Goal: Information Seeking & Learning: Learn about a topic

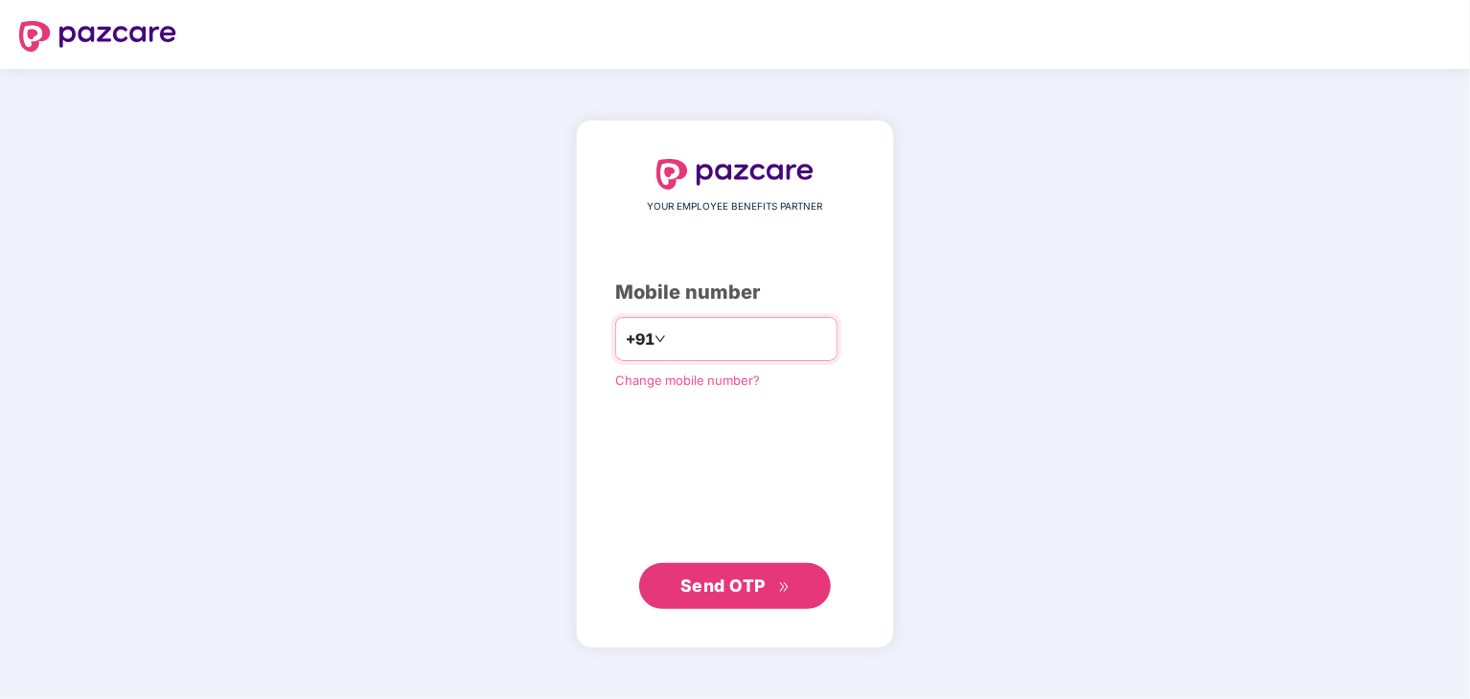
click at [736, 338] on input "number" at bounding box center [748, 339] width 157 height 31
type input "**********"
click at [739, 594] on span "Send OTP" at bounding box center [722, 585] width 85 height 20
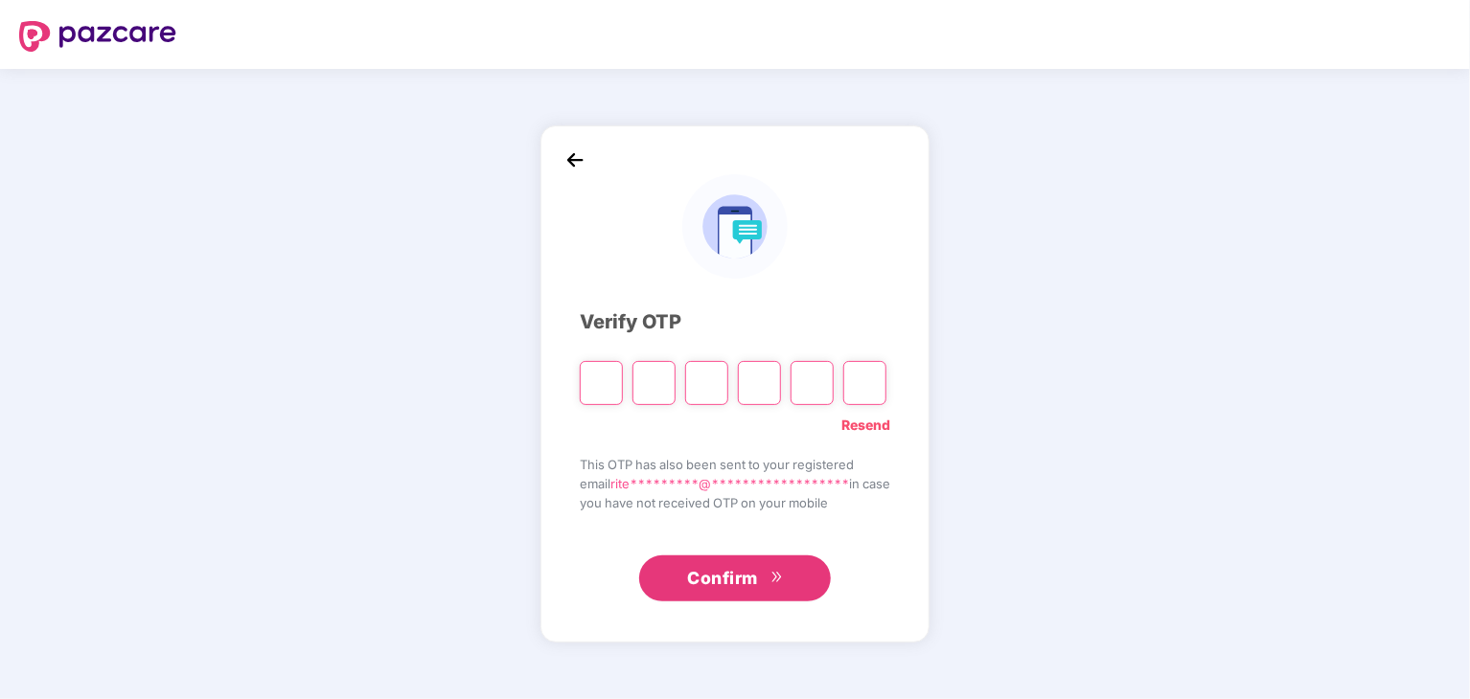
type input "*"
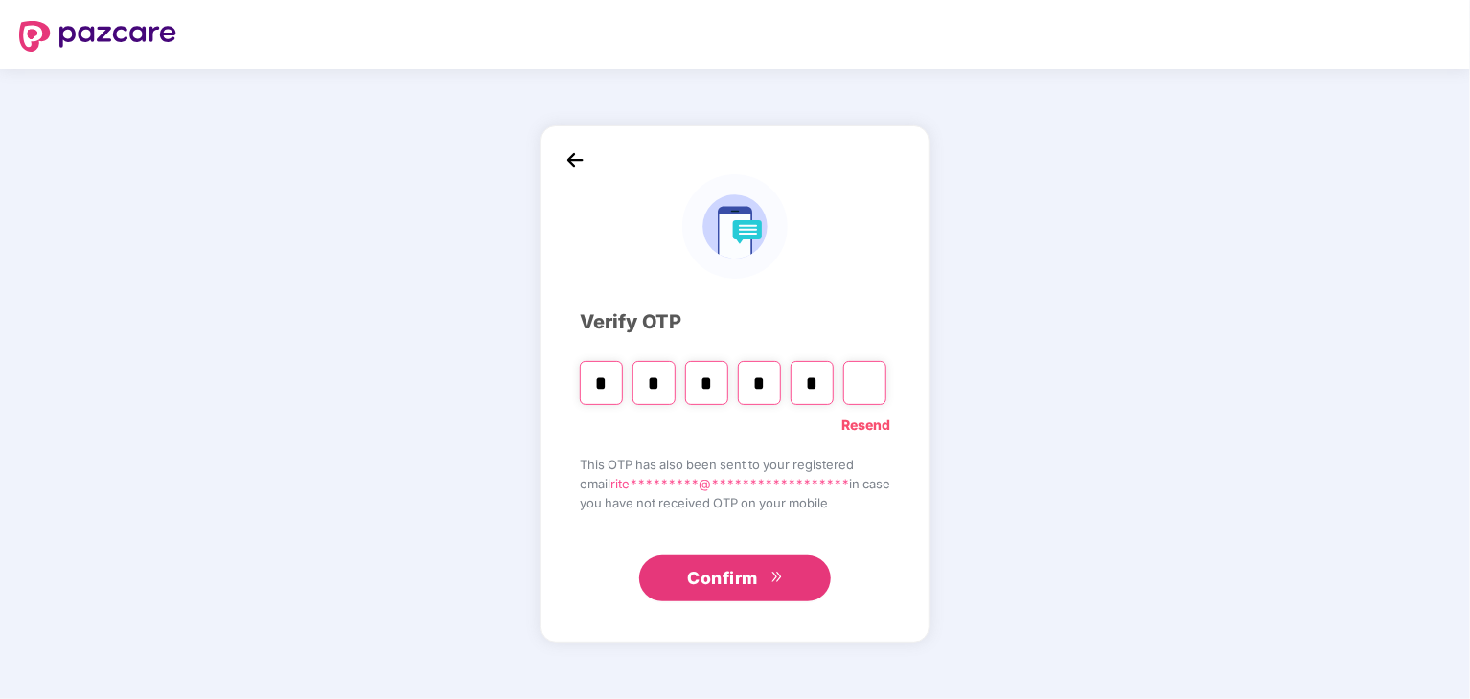
type input "*"
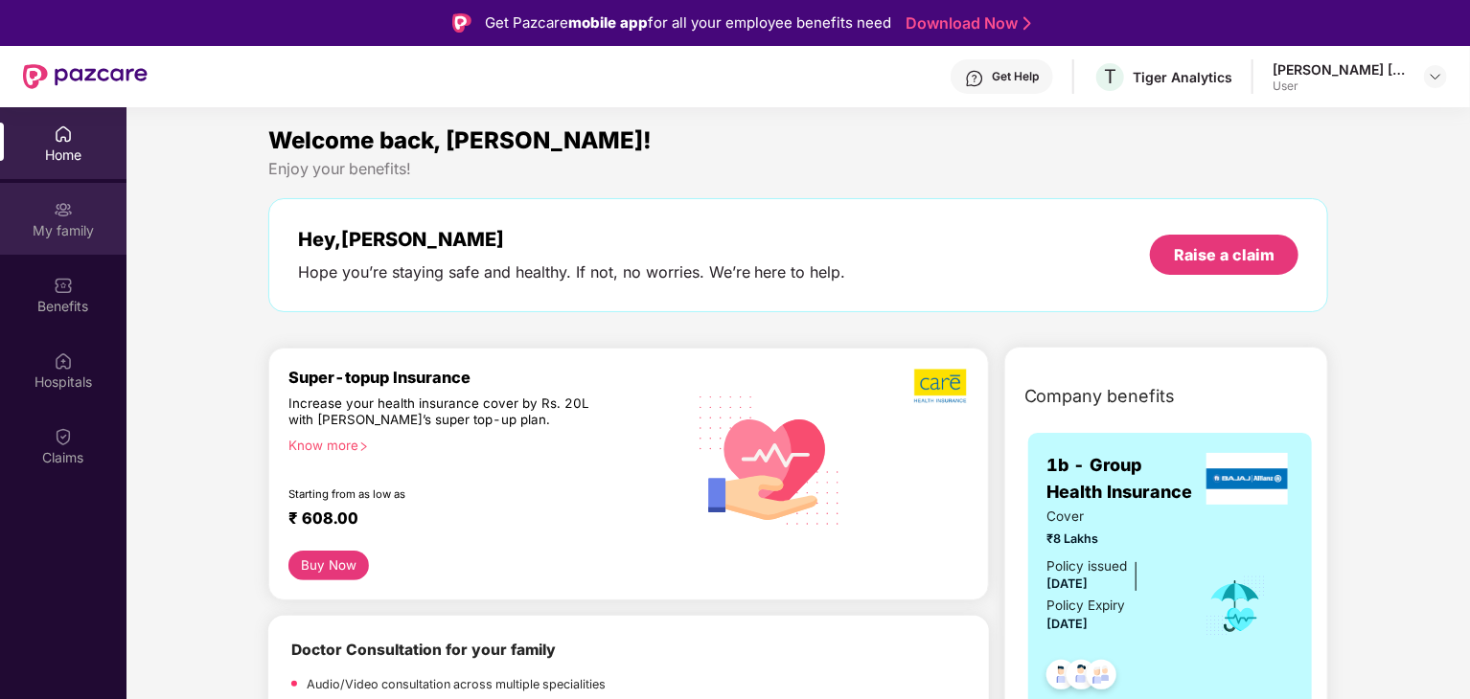
click at [85, 215] on div "My family" at bounding box center [63, 219] width 126 height 72
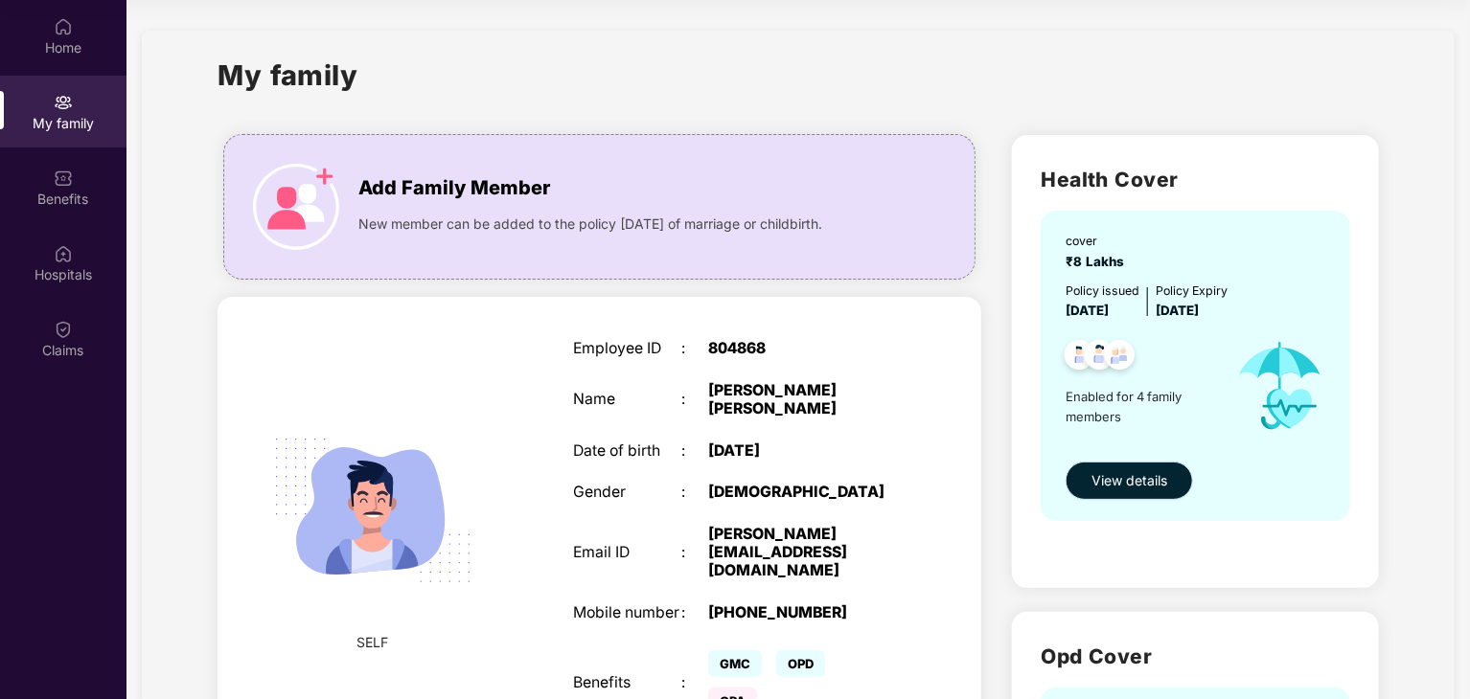
click at [1135, 480] on span "View details" at bounding box center [1129, 480] width 76 height 21
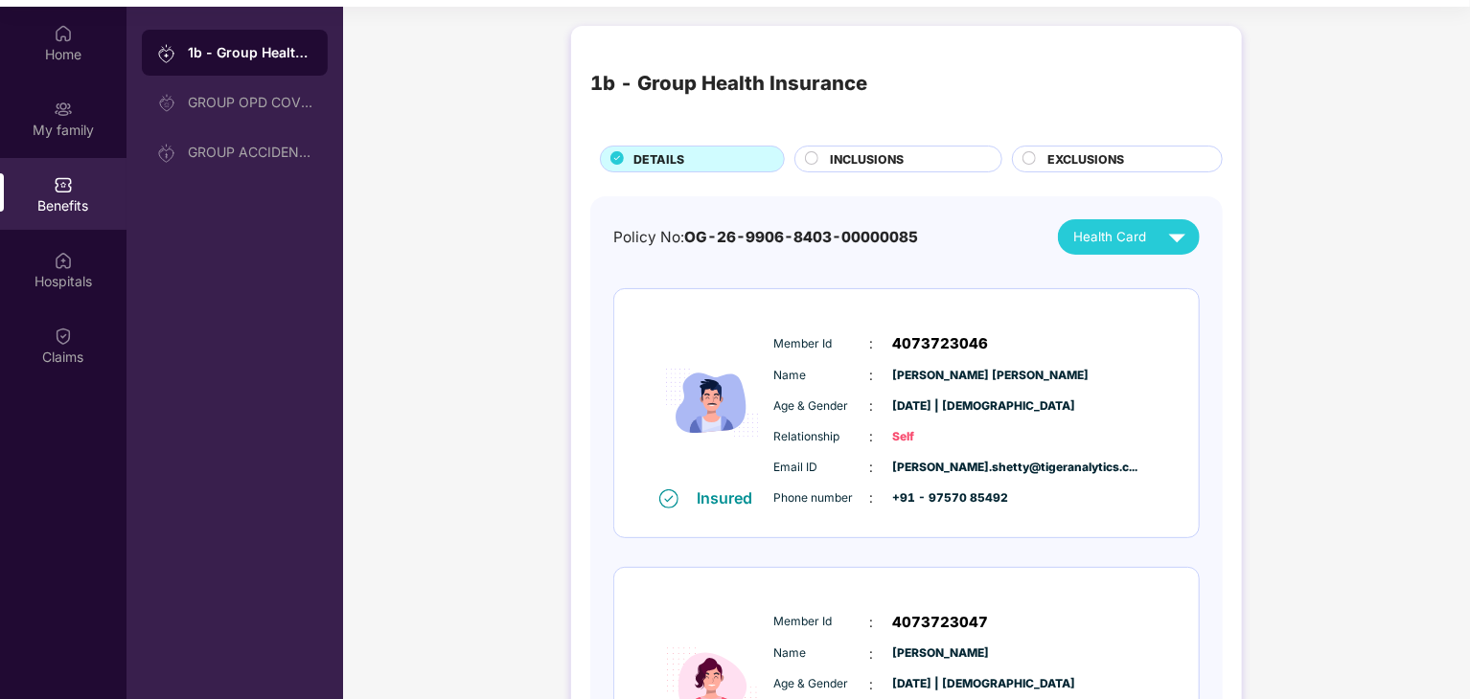
scroll to position [107, 0]
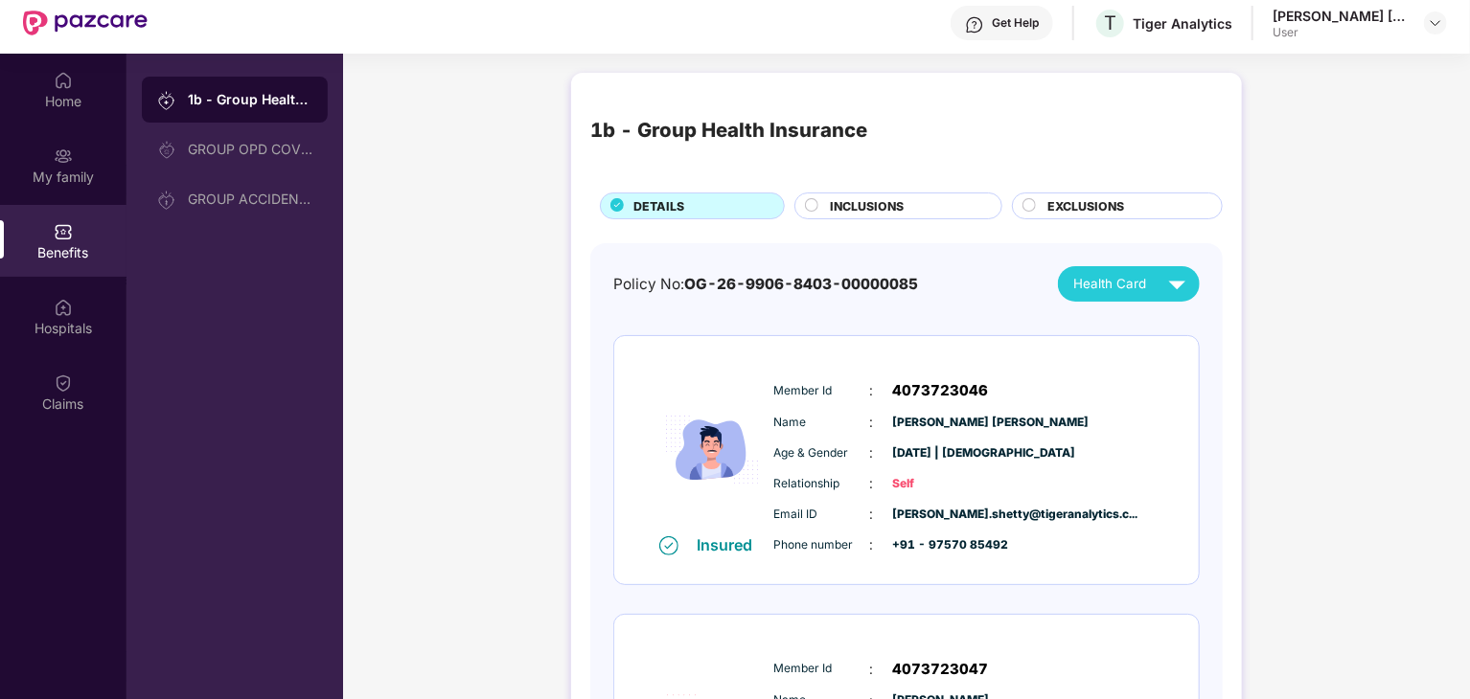
scroll to position [0, 0]
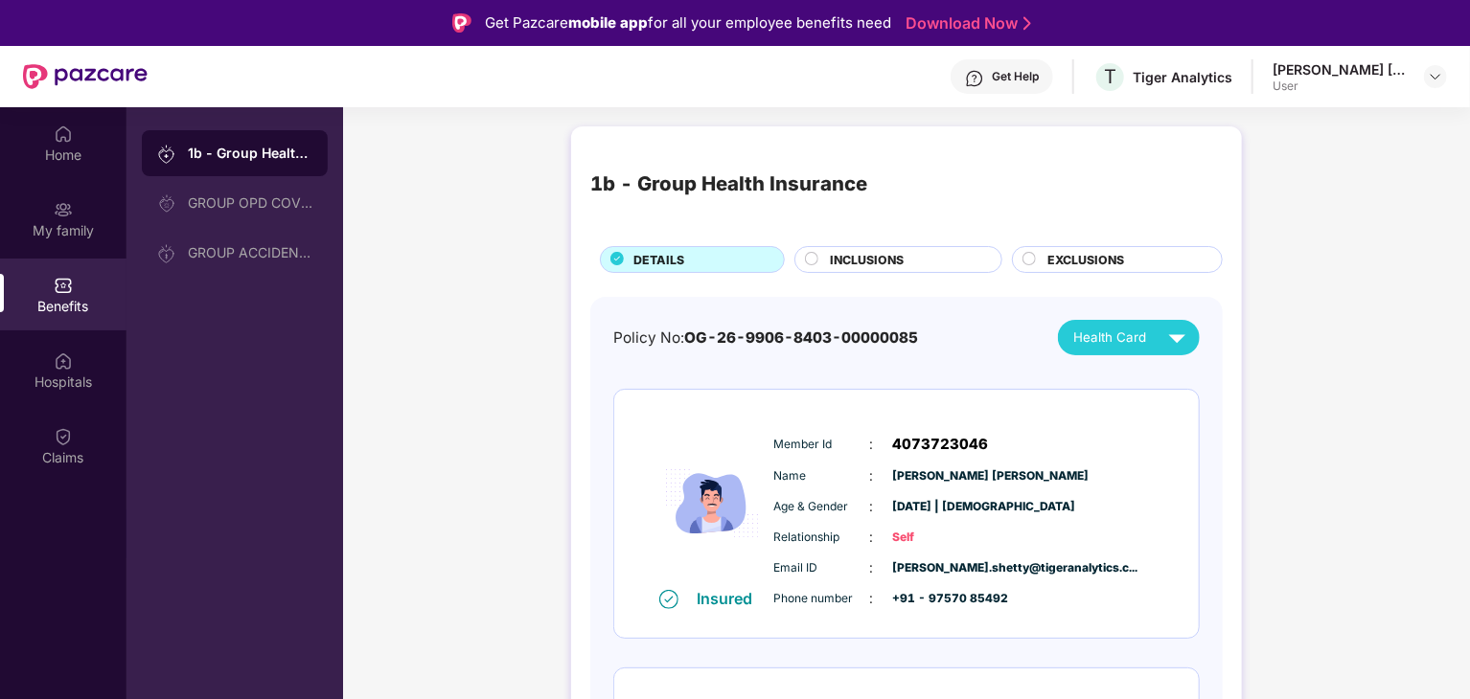
click at [925, 267] on div "INCLUSIONS" at bounding box center [905, 261] width 171 height 21
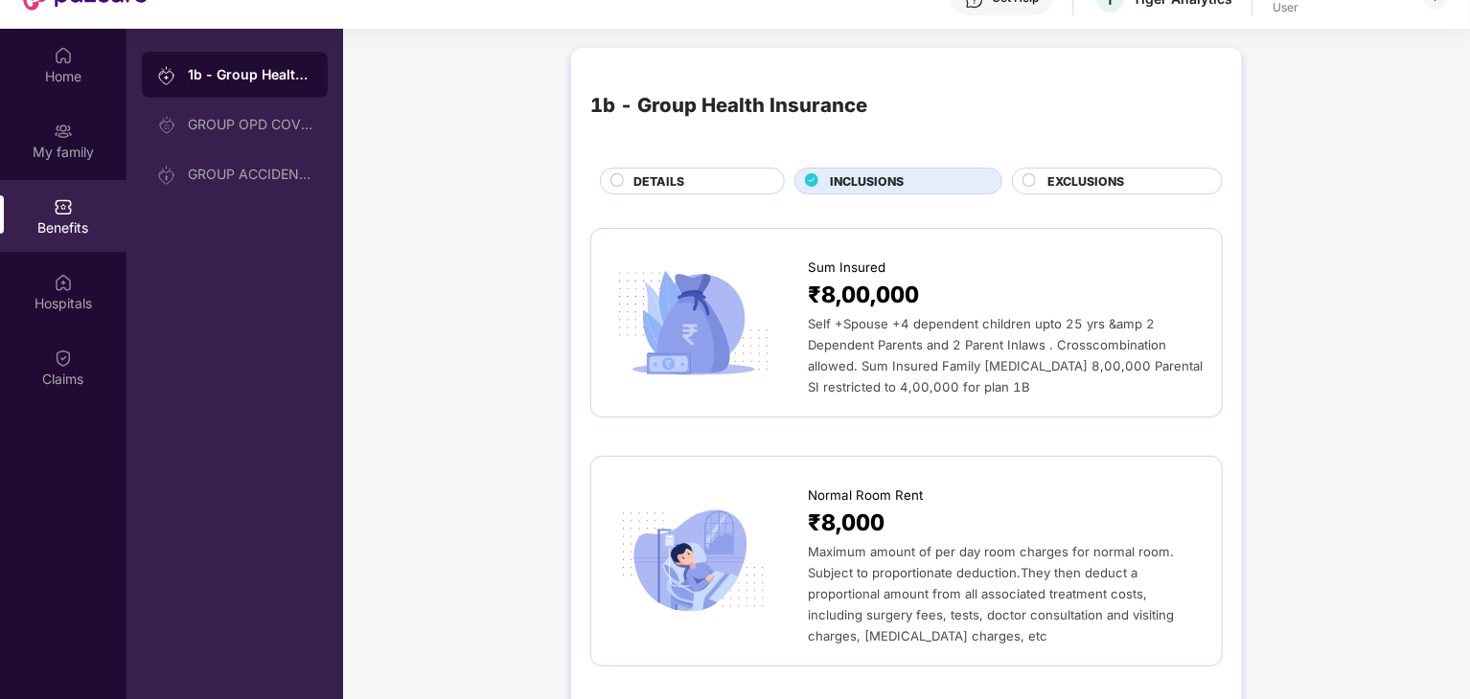
scroll to position [107, 0]
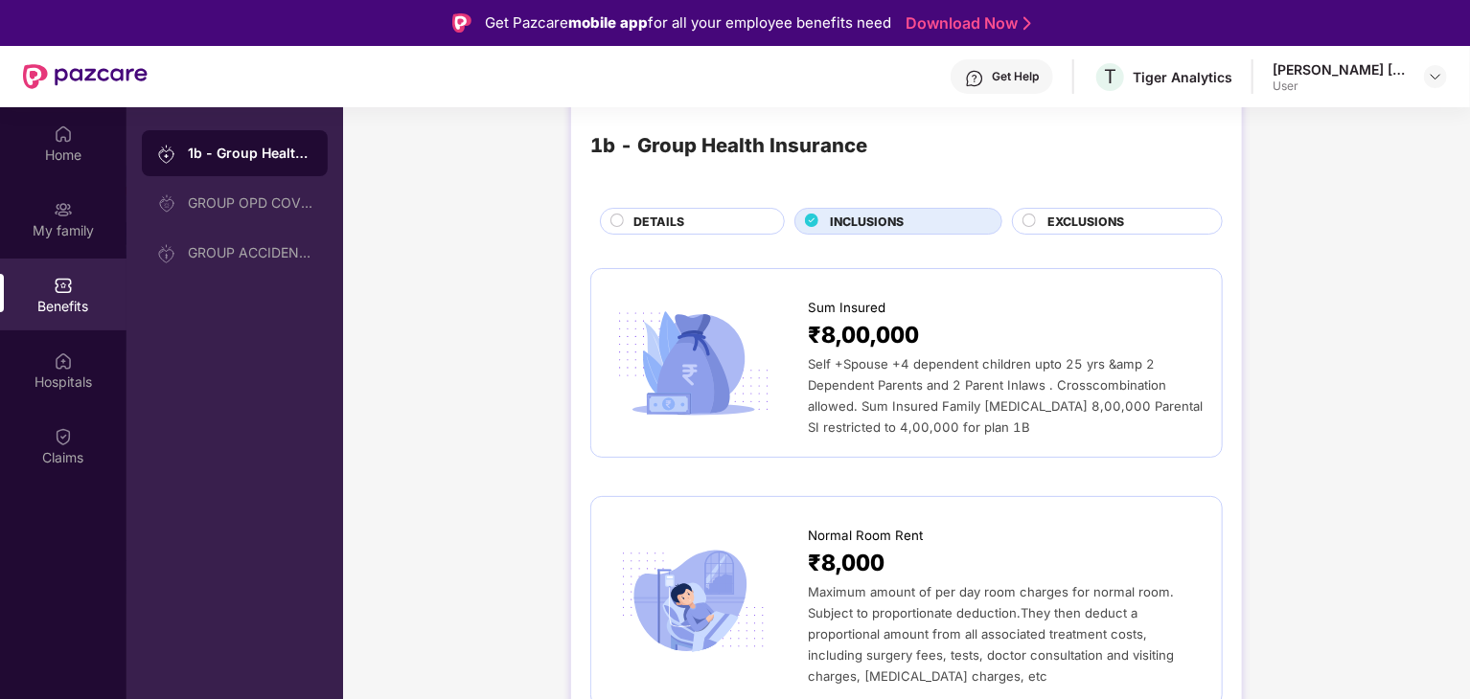
scroll to position [115, 0]
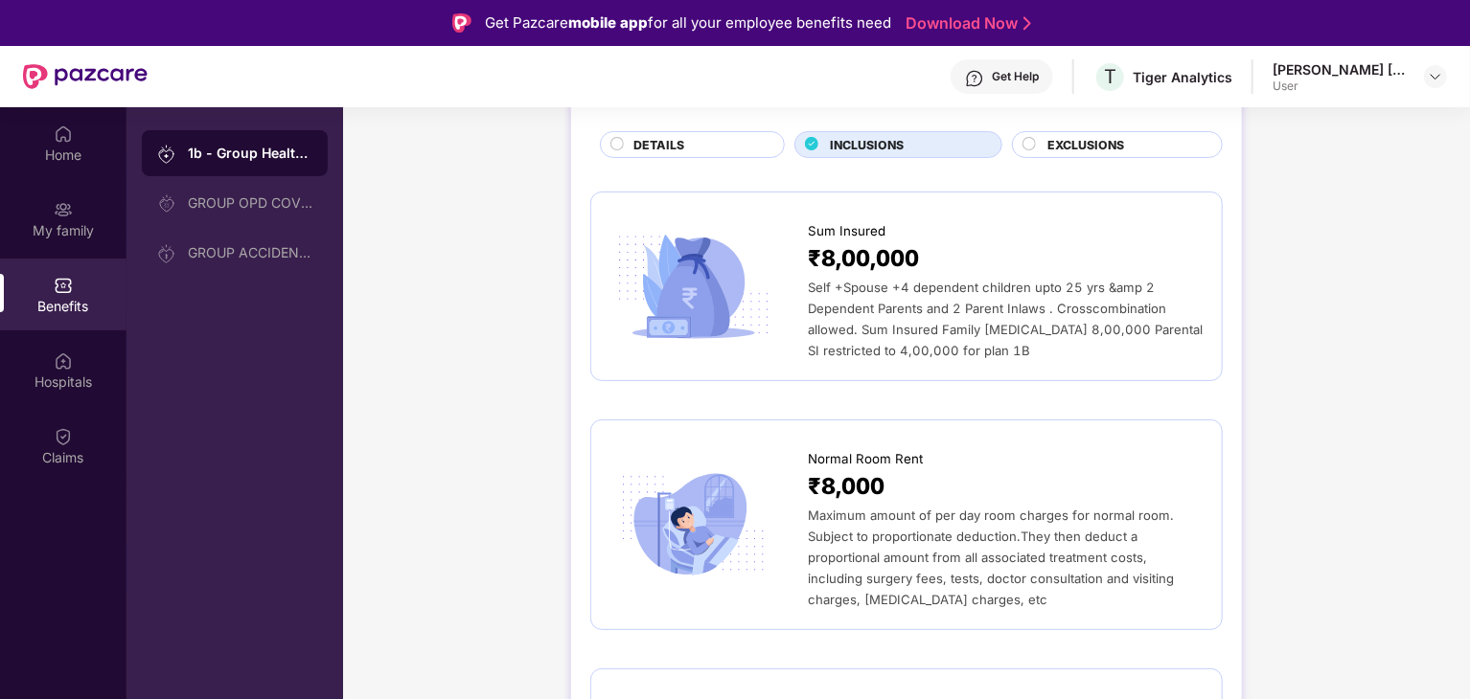
click at [1108, 135] on div "EXCLUSIONS" at bounding box center [1117, 144] width 211 height 27
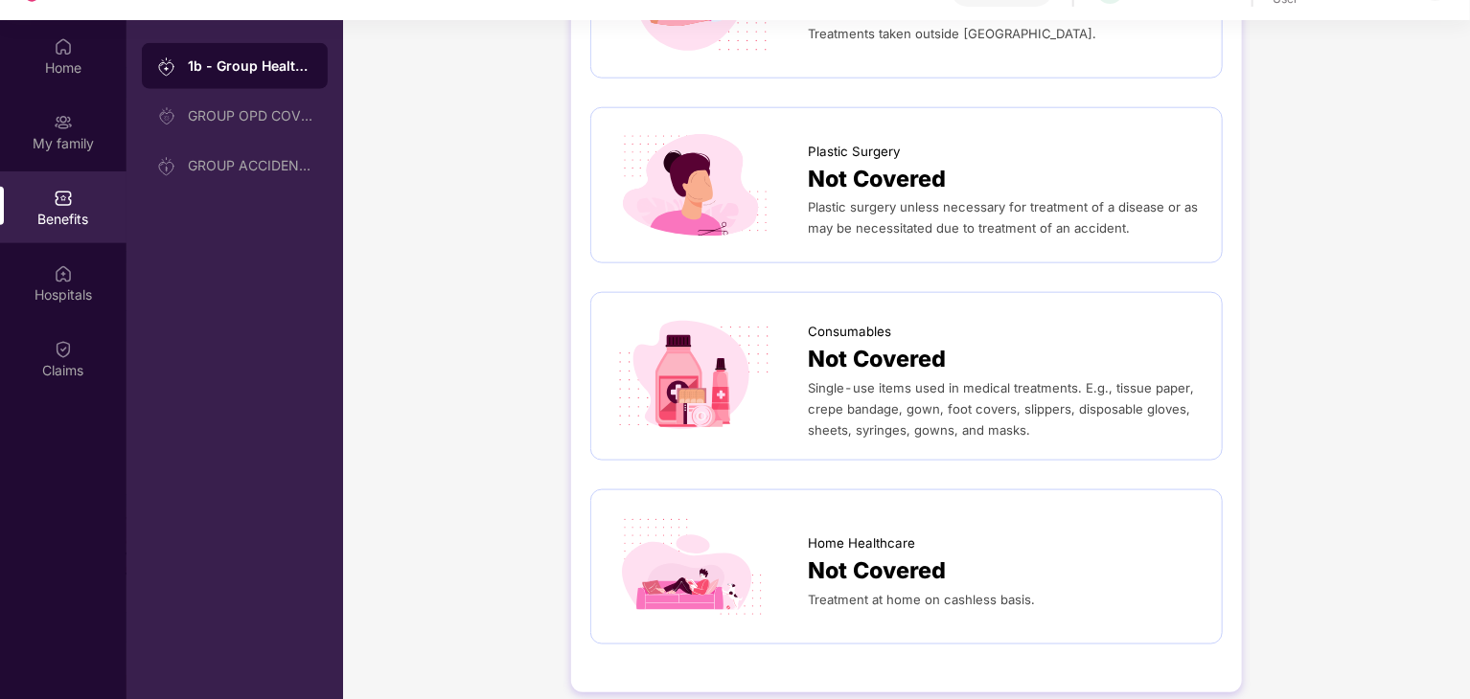
scroll to position [107, 0]
